Goal: Transaction & Acquisition: Subscribe to service/newsletter

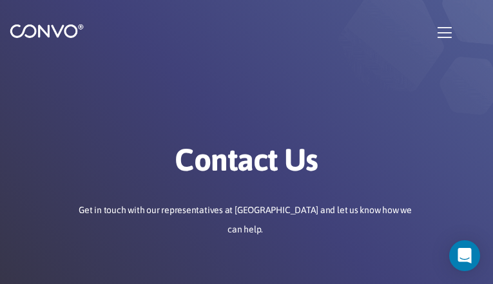
type input "kUxAFSzbivZ"
type input "[EMAIL_ADDRESS][DOMAIN_NAME]"
type input "OJuYbCkdMZK"
type input "GNlxCjXgH"
type input "JbqlpRbXWqIETS"
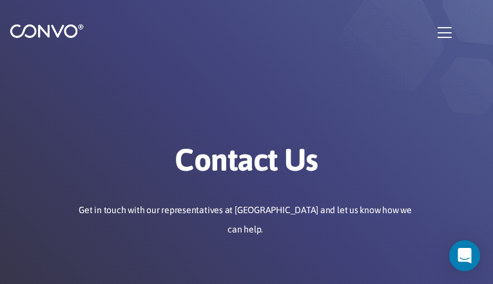
type input "SIKnKnjjFP"
type input "[EMAIL_ADDRESS][DOMAIN_NAME]"
type input "FvcdfYnIaofctkZD"
type input "xwqmhlcXetdFSJW"
checkbox input"] "false"
